Goal: Navigation & Orientation: Find specific page/section

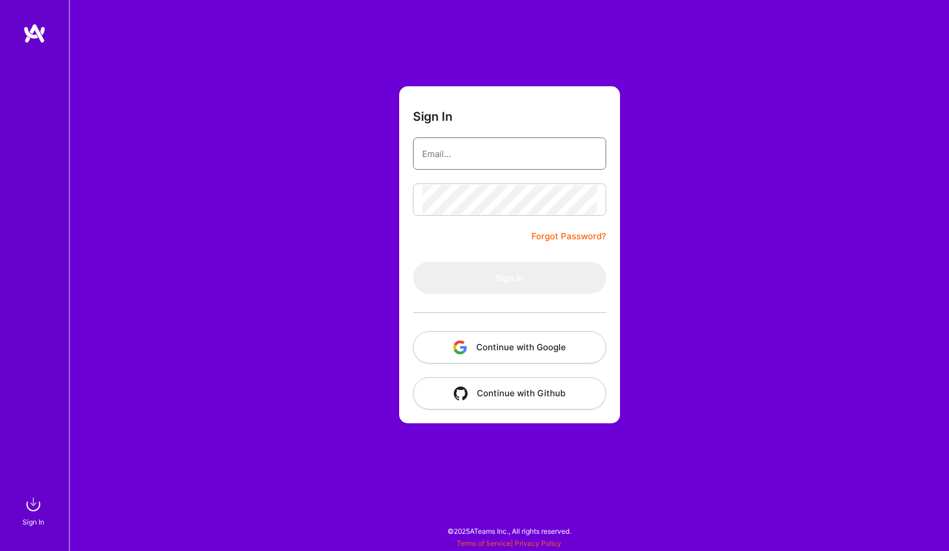
click at [486, 155] on input "email" at bounding box center [509, 153] width 175 height 29
type input "[EMAIL_ADDRESS][DOMAIN_NAME]"
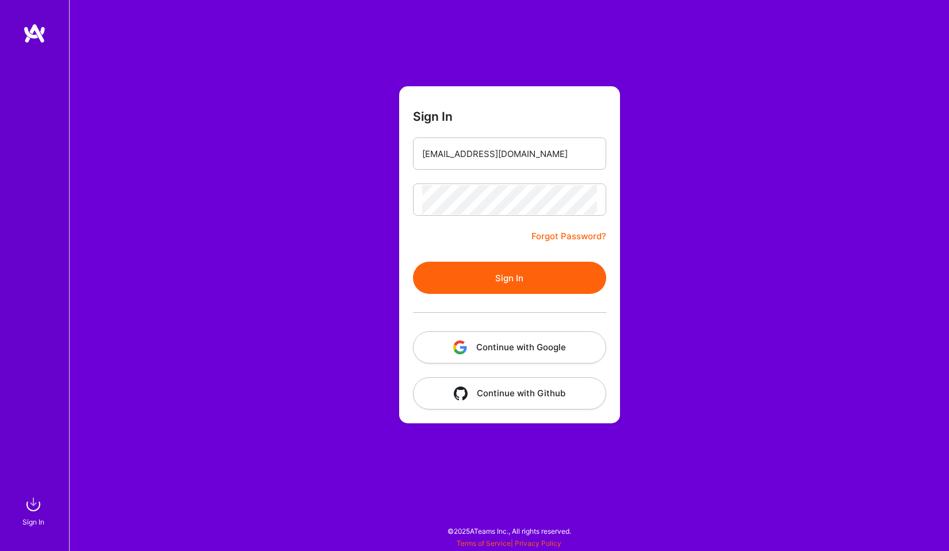
click at [528, 289] on button "Sign In" at bounding box center [509, 278] width 193 height 32
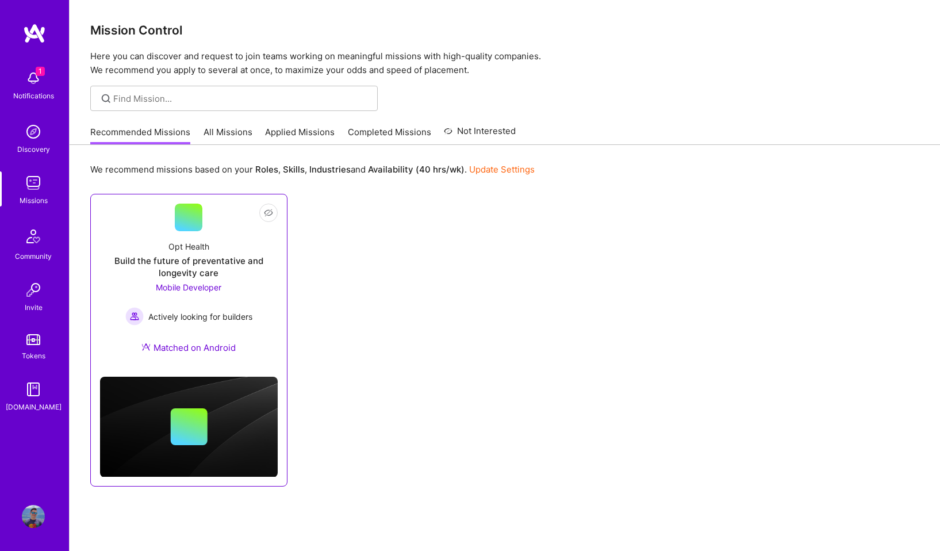
click at [199, 228] on div at bounding box center [189, 218] width 28 height 28
